Goal: Task Accomplishment & Management: Use online tool/utility

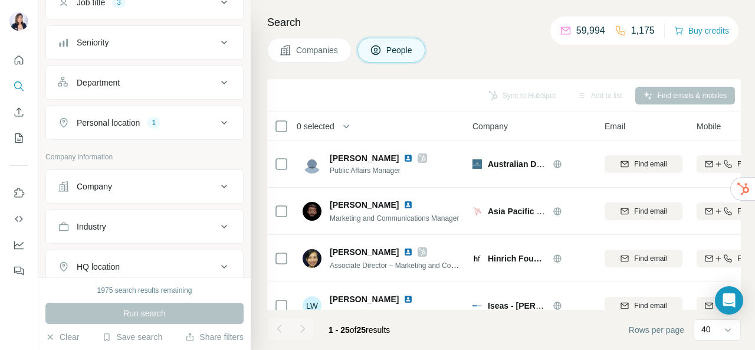
scroll to position [118, 0]
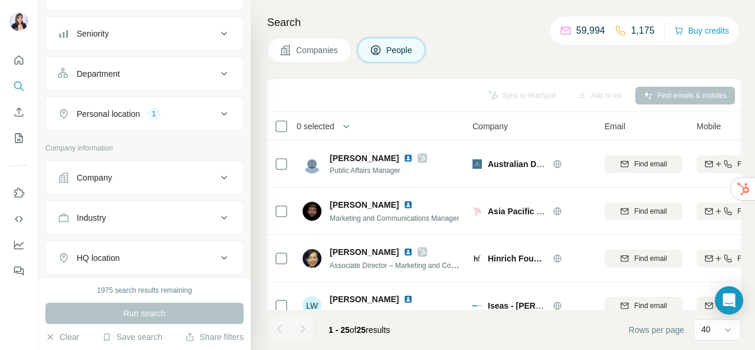
click at [183, 119] on button "Personal location 1" at bounding box center [144, 114] width 197 height 28
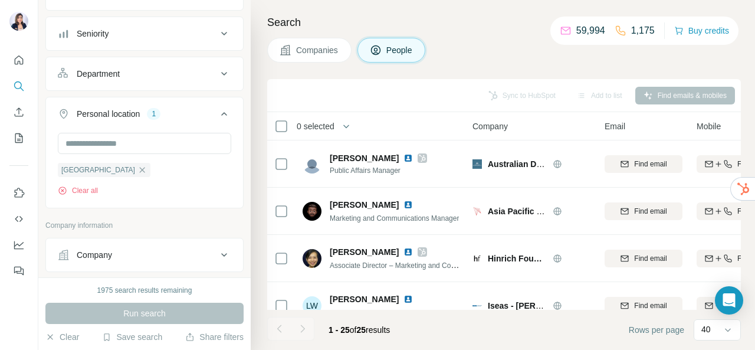
click at [183, 119] on button "Personal location 1" at bounding box center [144, 116] width 197 height 33
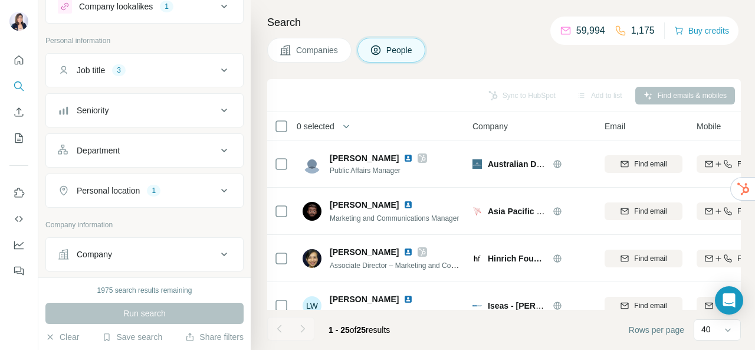
scroll to position [0, 0]
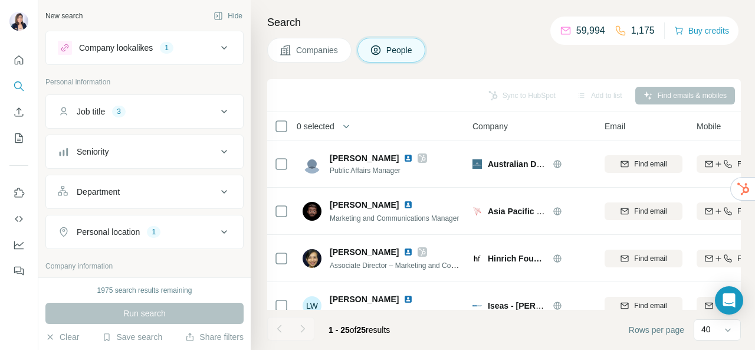
click at [190, 47] on div "Company lookalikes 1" at bounding box center [137, 48] width 159 height 14
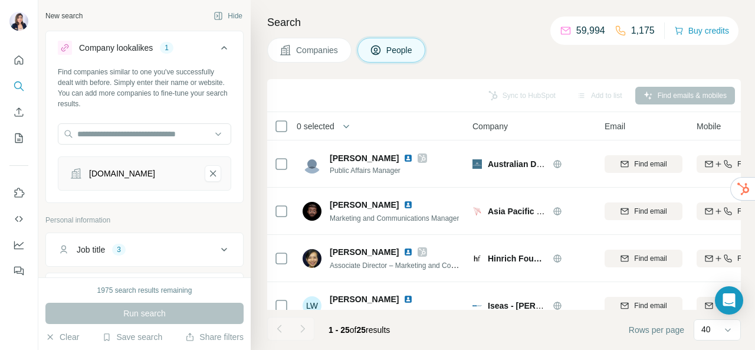
click at [190, 47] on div "Company lookalikes 1" at bounding box center [137, 48] width 159 height 14
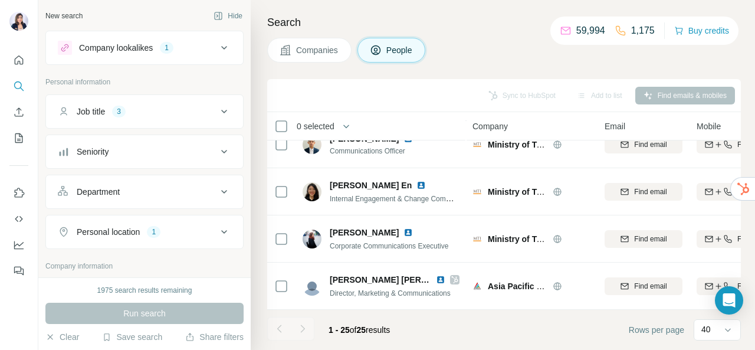
scroll to position [1016, 0]
click at [217, 47] on icon at bounding box center [224, 48] width 14 height 14
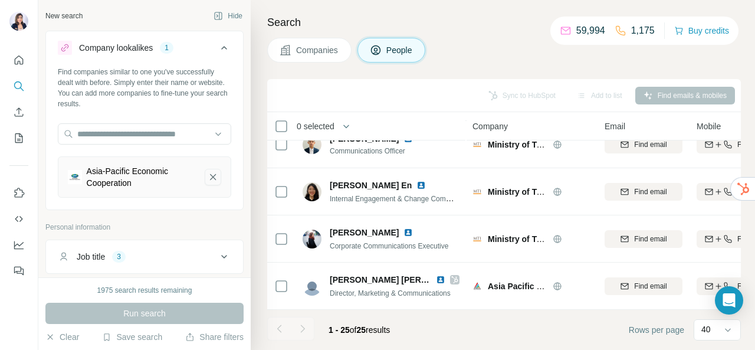
click at [210, 176] on icon "Asia-Pacific Economic Cooperation-remove-button" at bounding box center [213, 177] width 6 height 6
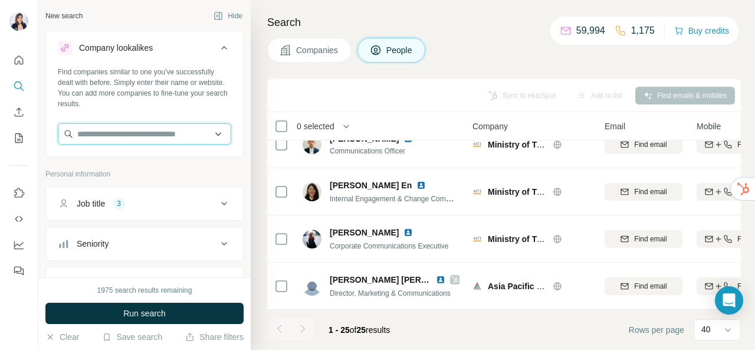
click at [182, 139] on input "text" at bounding box center [144, 133] width 173 height 21
paste input "**********"
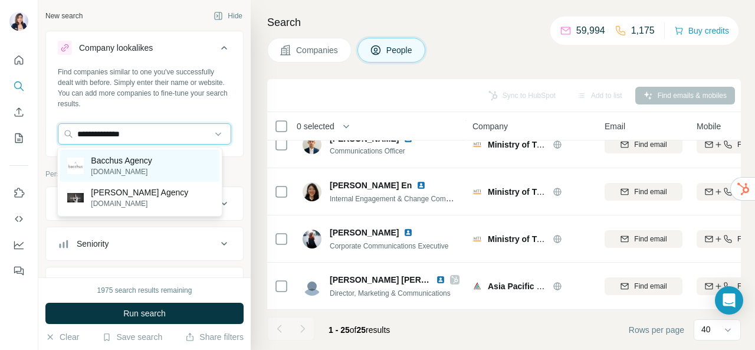
type input "**********"
click at [149, 163] on p "Bacchus Agency" at bounding box center [121, 161] width 61 height 12
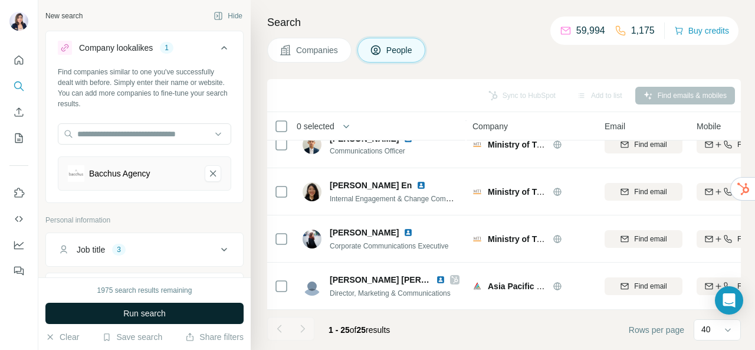
click at [140, 314] on span "Run search" at bounding box center [144, 313] width 42 height 12
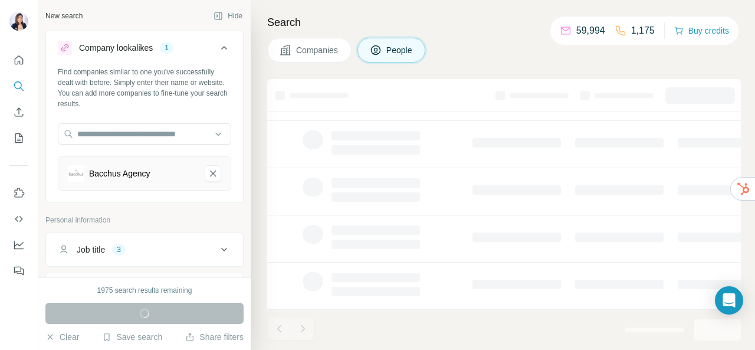
scroll to position [308, 0]
click at [159, 244] on div "Job title 3" at bounding box center [137, 250] width 159 height 12
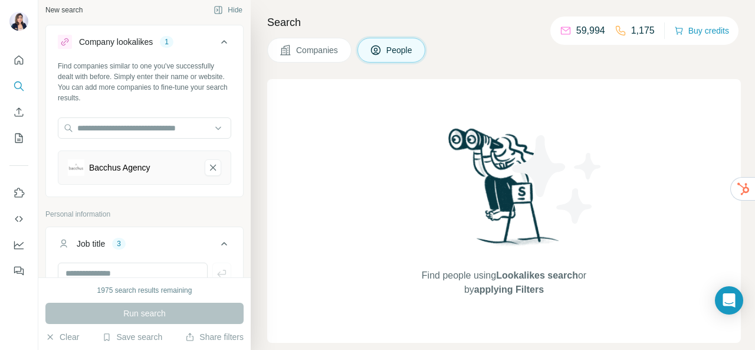
scroll to position [0, 0]
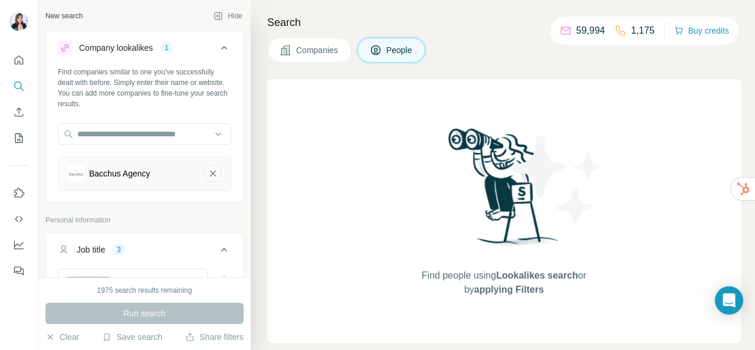
click at [205, 169] on button "Bacchus Agency-remove-button" at bounding box center [213, 173] width 17 height 17
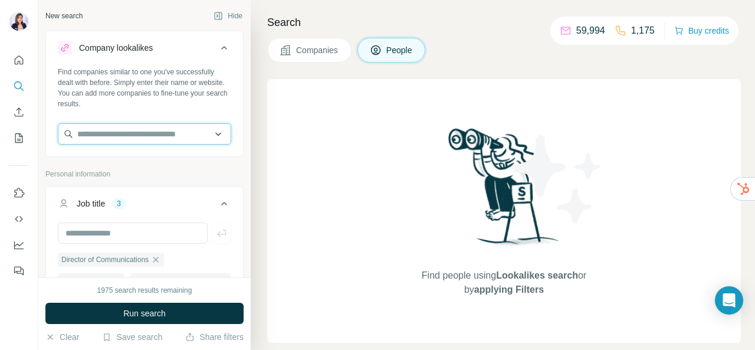
click at [137, 133] on input "text" at bounding box center [144, 133] width 173 height 21
paste input "**********"
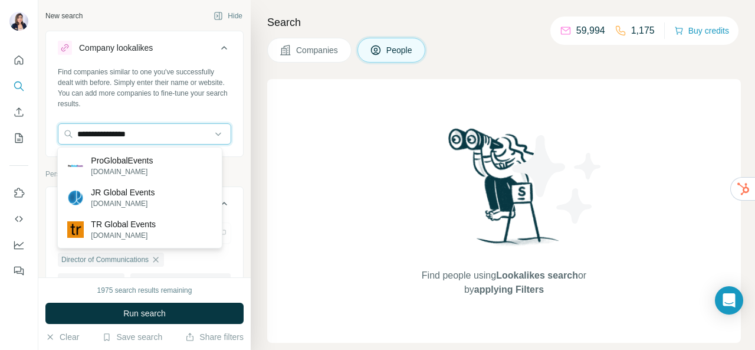
type input "**********"
click at [143, 167] on p "[DOMAIN_NAME]" at bounding box center [122, 171] width 62 height 11
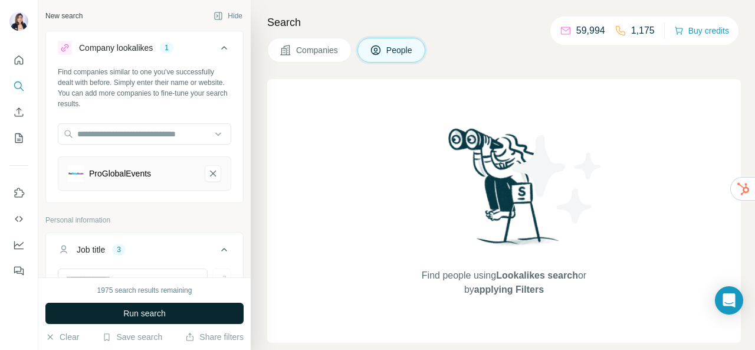
scroll to position [177, 0]
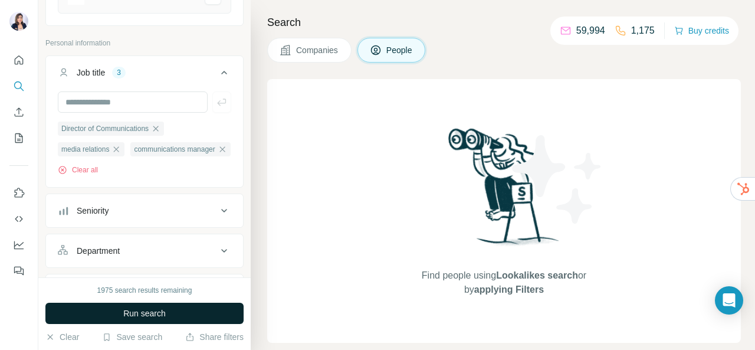
click at [152, 318] on span "Run search" at bounding box center [144, 313] width 42 height 12
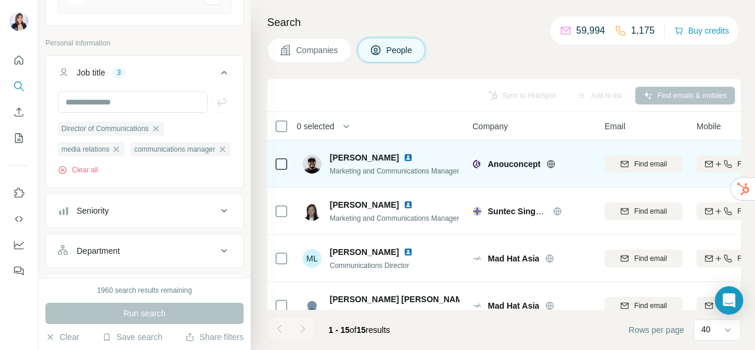
click at [403, 156] on img at bounding box center [407, 157] width 9 height 9
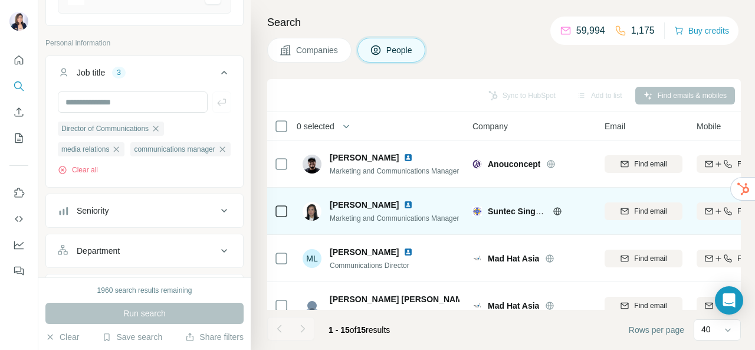
click at [403, 202] on img at bounding box center [407, 204] width 9 height 9
